Goal: Task Accomplishment & Management: Complete application form

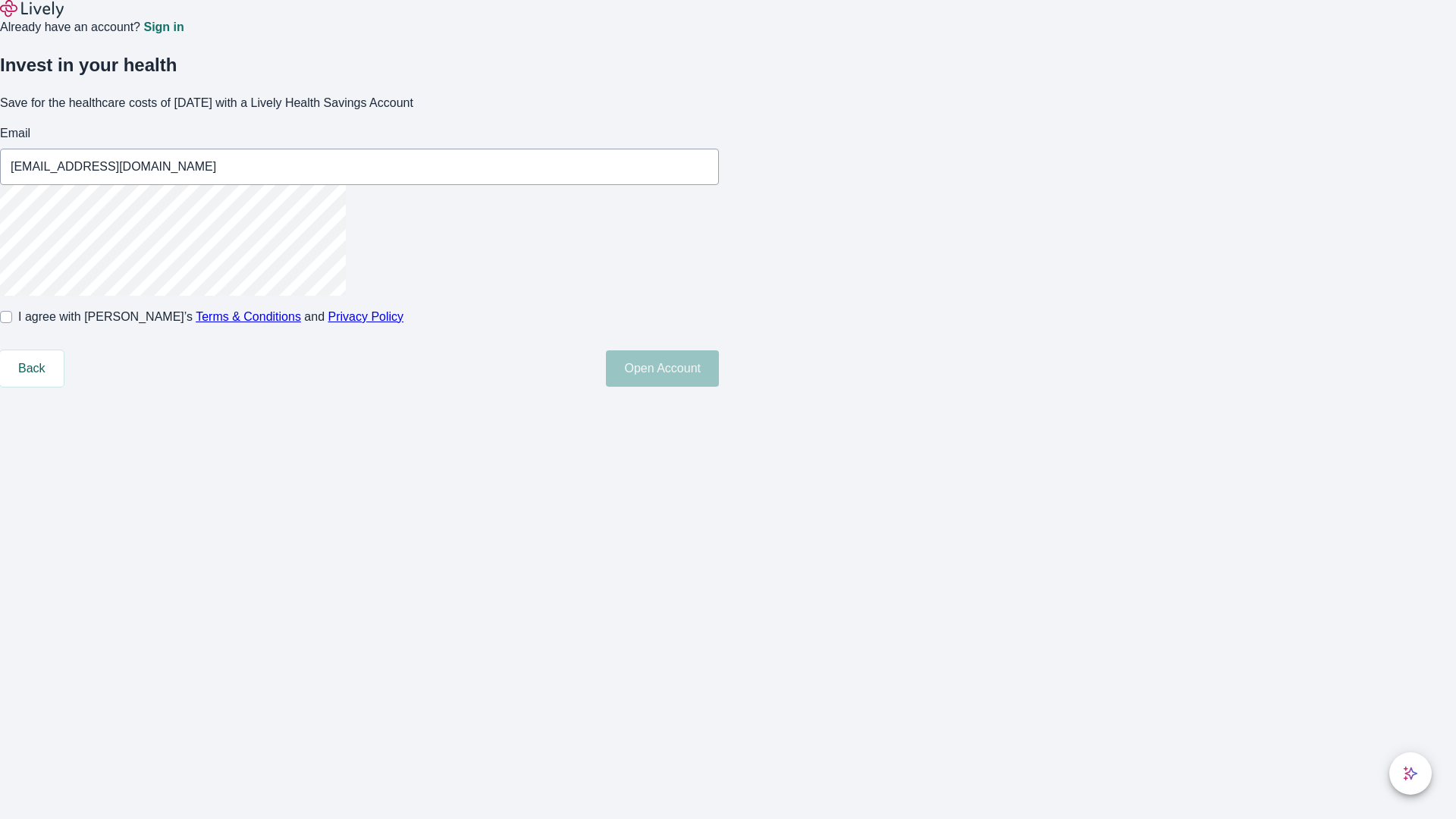
click at [13, 323] on input "I agree with Lively’s Terms & Conditions and Privacy Policy" at bounding box center [6, 317] width 13 height 13
checkbox input "true"
click at [719, 387] on button "Open Account" at bounding box center [662, 368] width 113 height 37
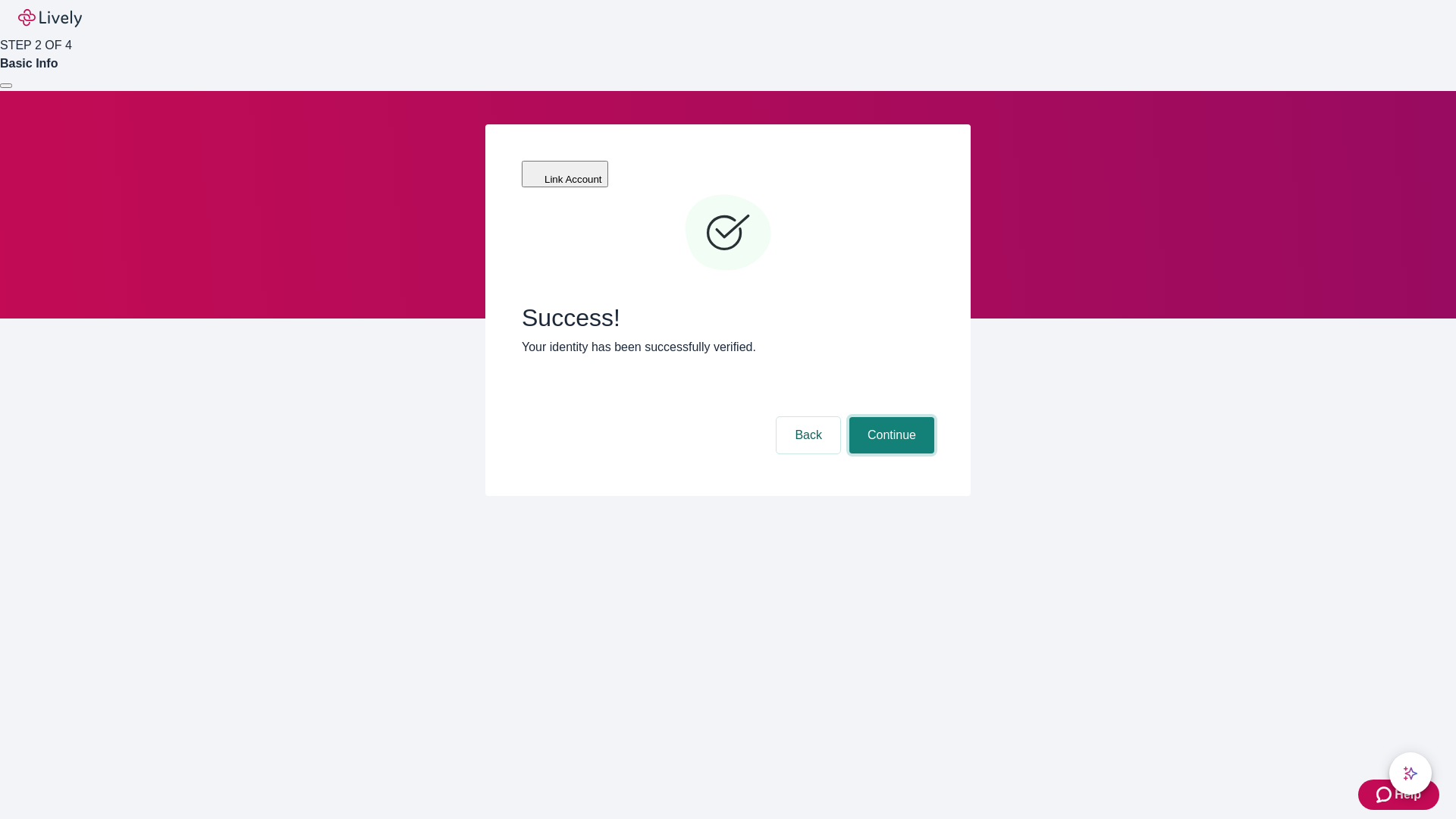
click at [890, 417] on button "Continue" at bounding box center [892, 435] width 85 height 37
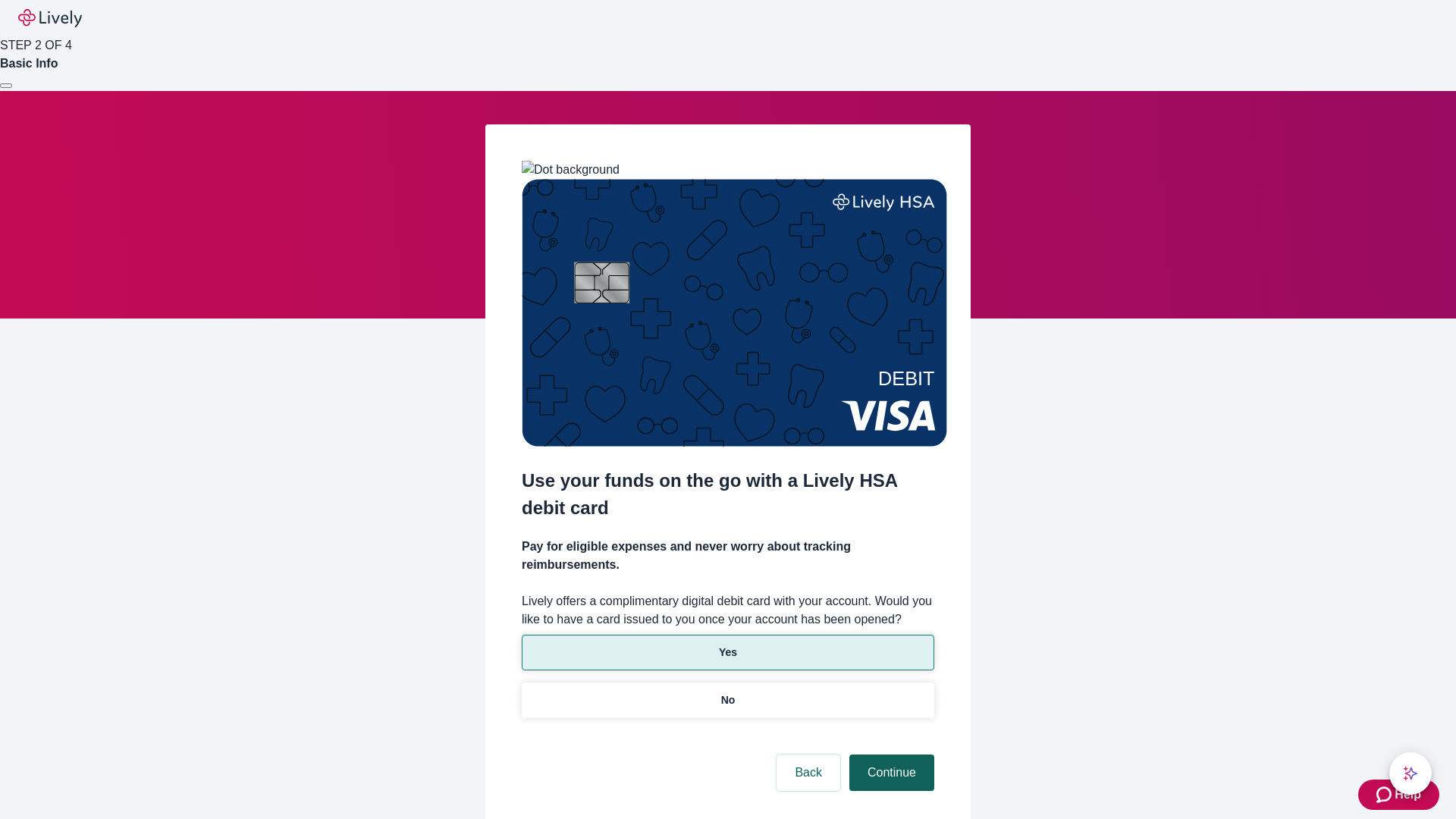
click at [727, 645] on p "Yes" at bounding box center [728, 652] width 18 height 16
click at [890, 754] on button "Continue" at bounding box center [892, 772] width 85 height 37
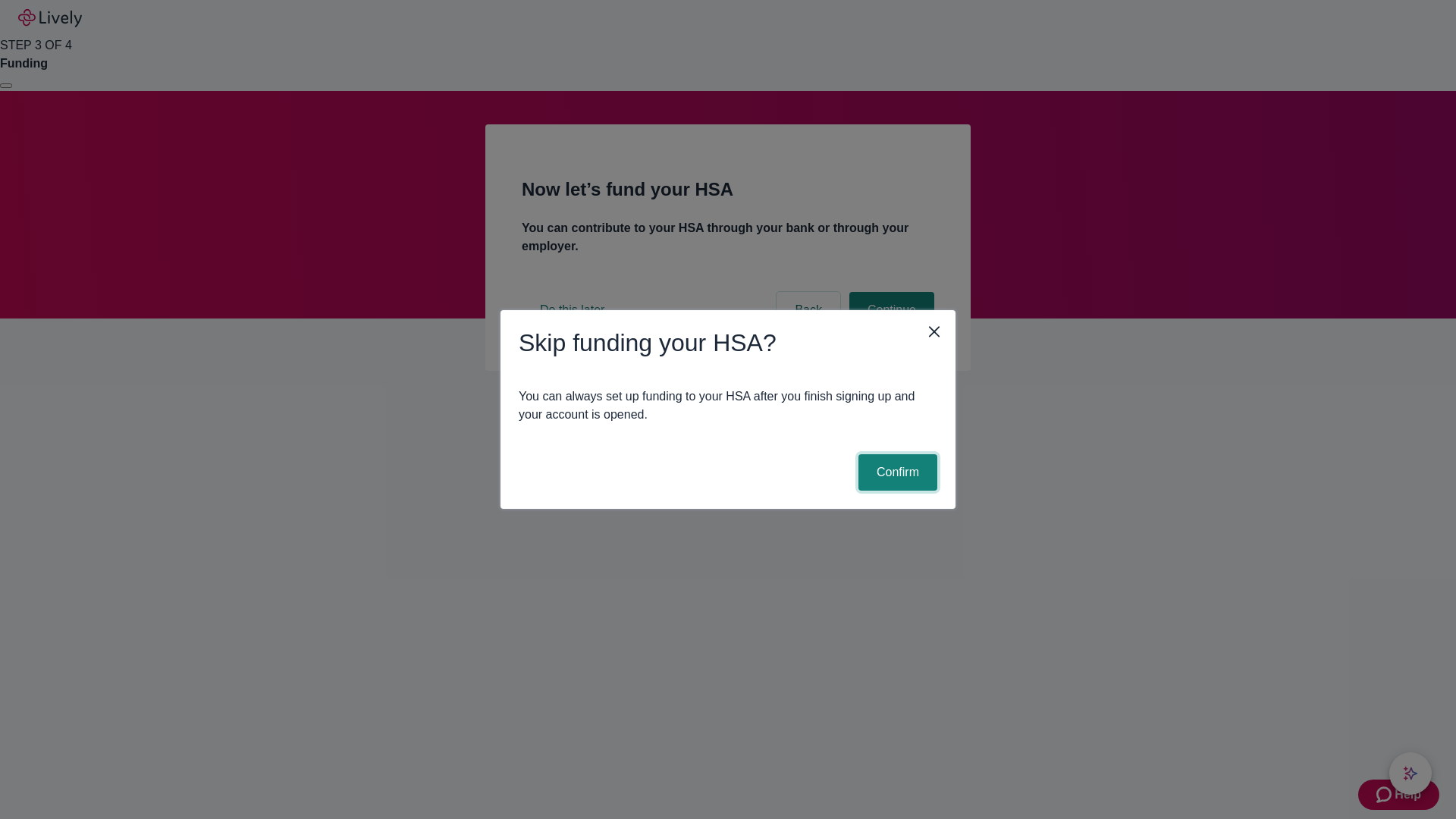
click at [896, 472] on button "Confirm" at bounding box center [897, 473] width 79 height 37
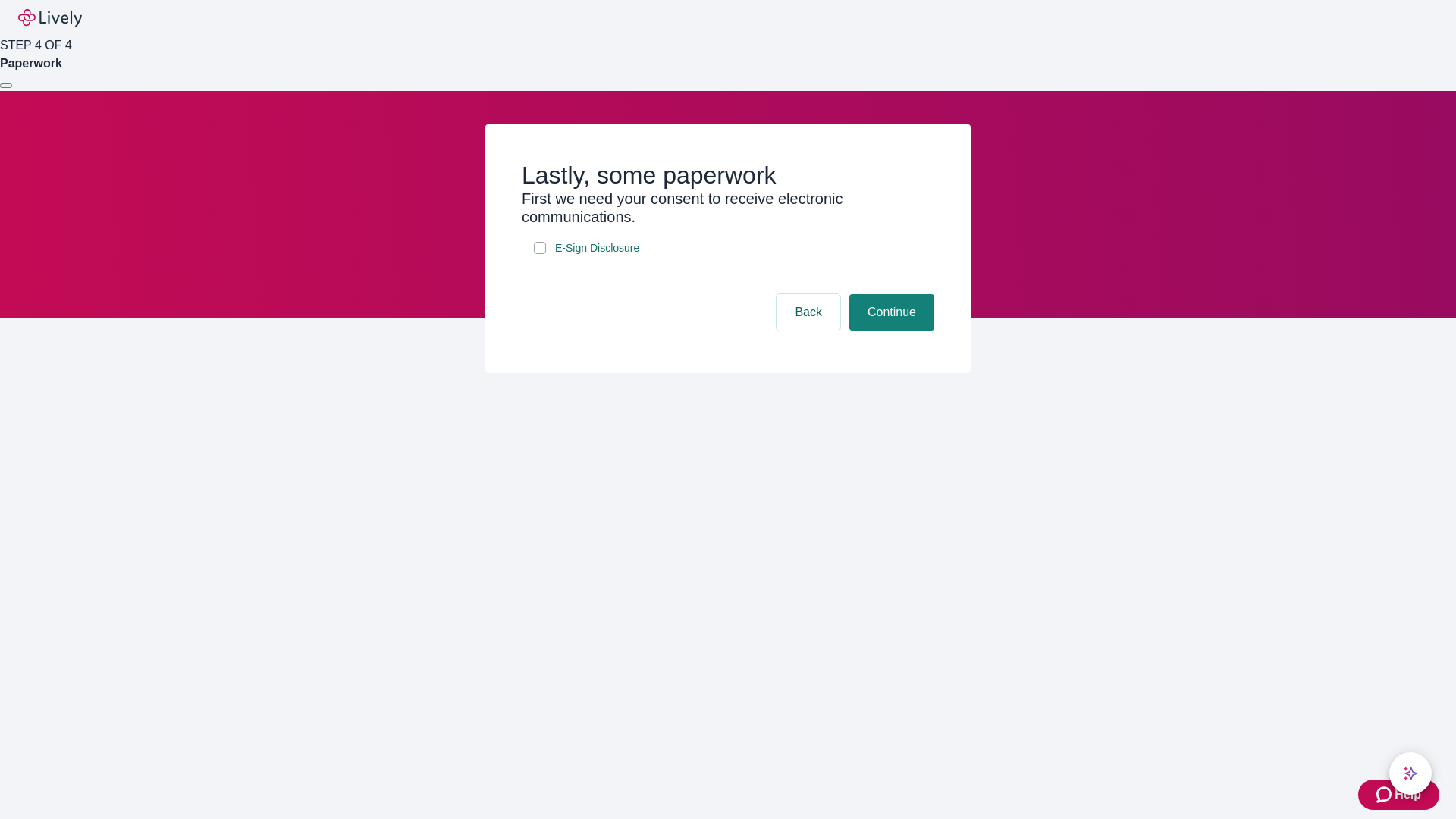
click at [540, 254] on input "E-Sign Disclosure" at bounding box center [540, 248] width 13 height 13
checkbox input "true"
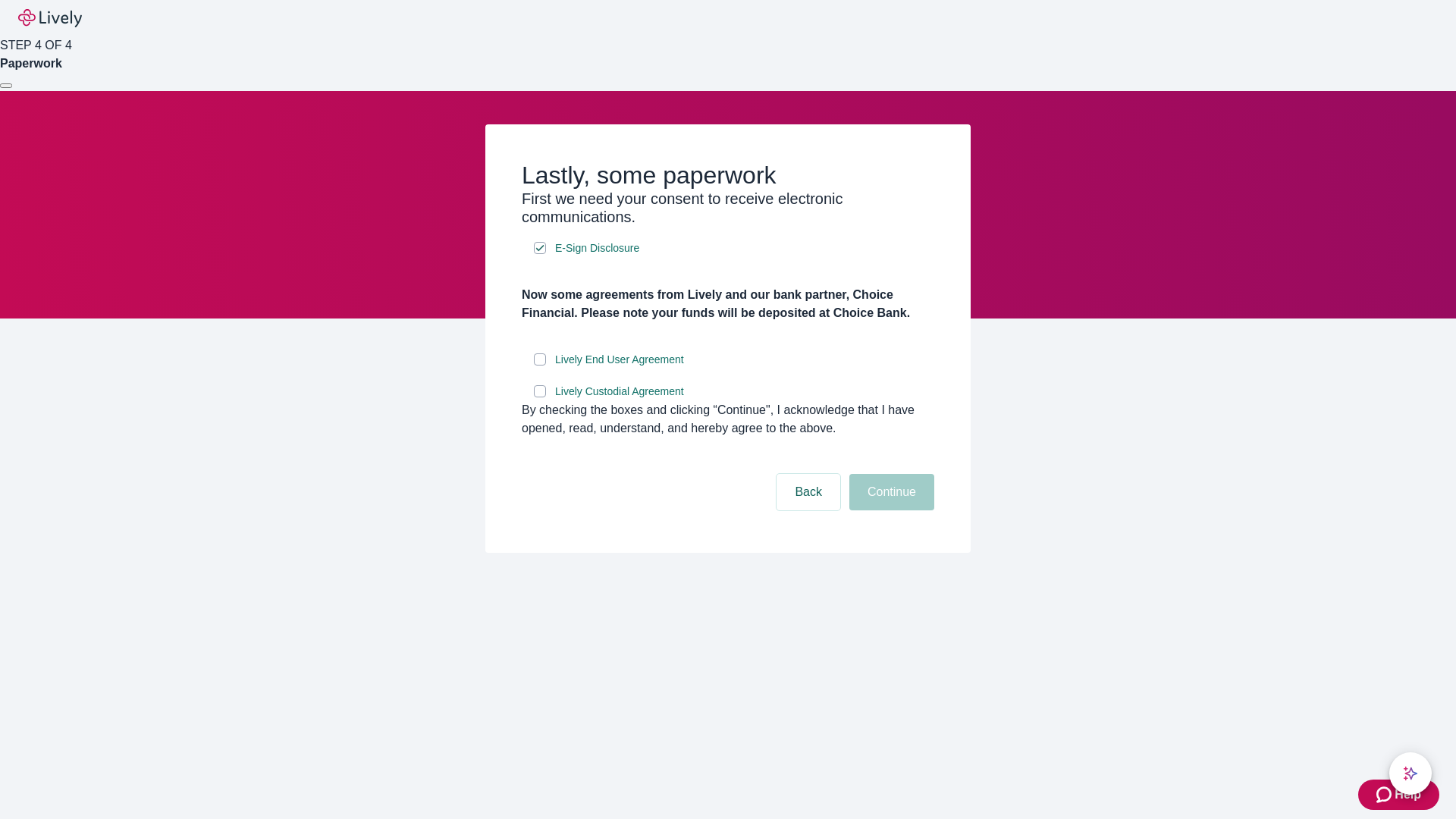
click at [540, 365] on input "Lively End User Agreement" at bounding box center [540, 360] width 13 height 13
checkbox input "true"
click at [540, 397] on input "Lively Custodial Agreement" at bounding box center [540, 391] width 13 height 13
checkbox input "true"
click at [890, 510] on button "Continue" at bounding box center [892, 492] width 85 height 37
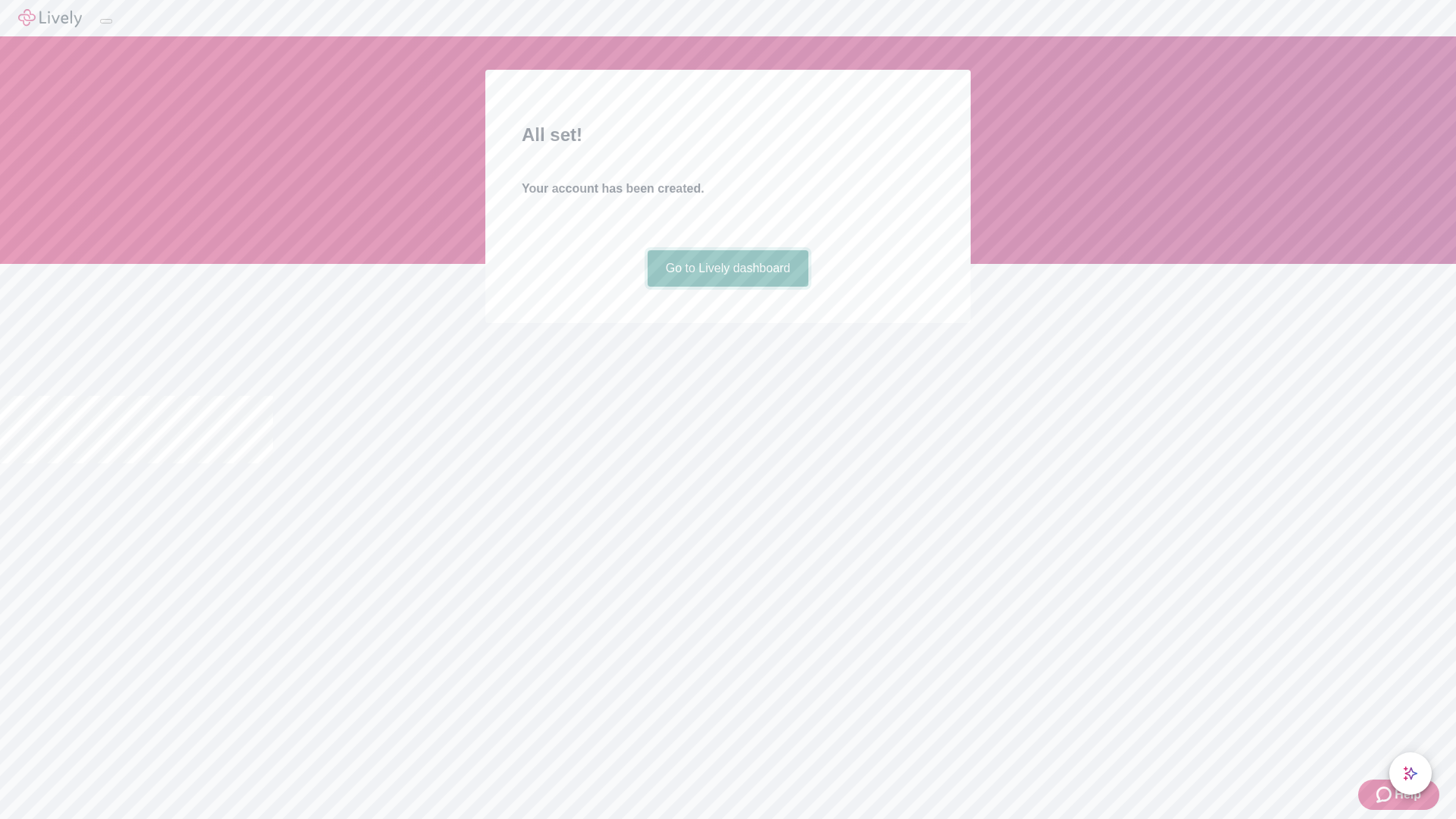
click at [727, 287] on link "Go to Lively dashboard" at bounding box center [728, 268] width 162 height 37
